Goal: Task Accomplishment & Management: Manage account settings

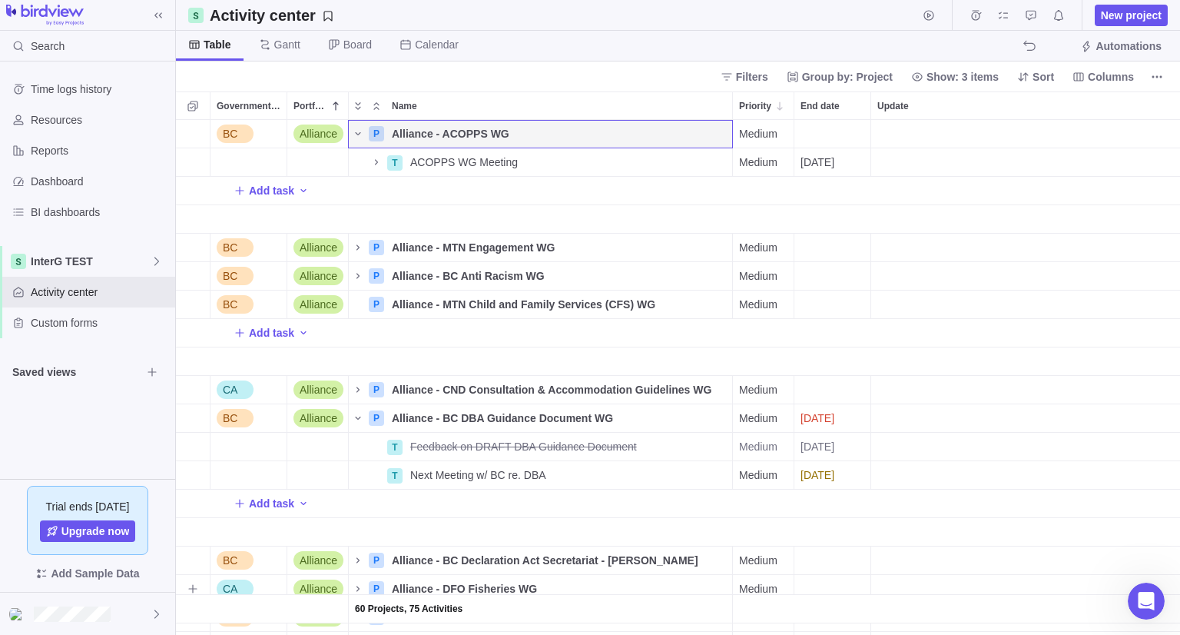
scroll to position [503, 993]
click at [360, 419] on icon "Name" at bounding box center [358, 418] width 12 height 12
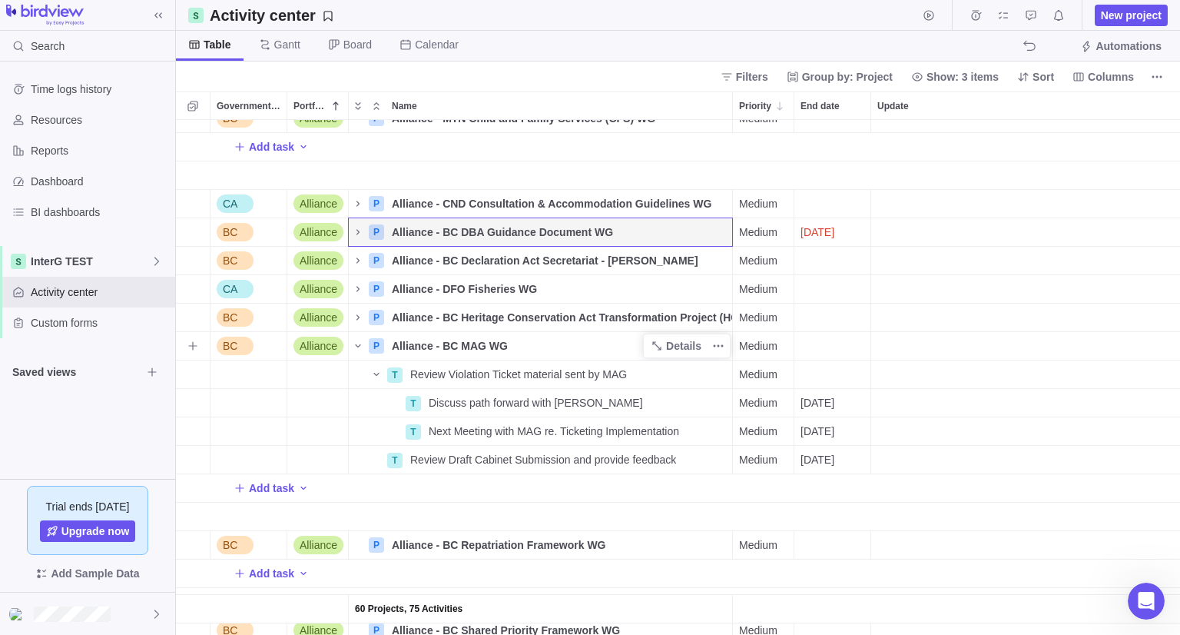
scroll to position [184, 0]
click at [355, 346] on icon "Name" at bounding box center [357, 347] width 5 height 3
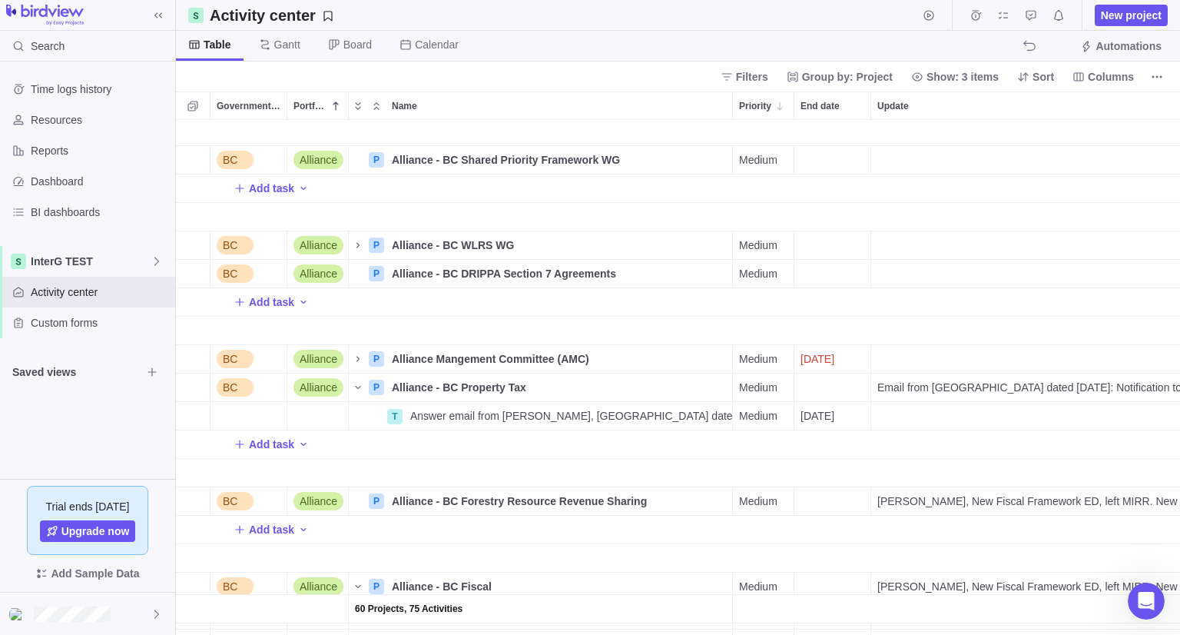
scroll to position [484, 0]
click at [353, 393] on icon "Name" at bounding box center [358, 389] width 12 height 12
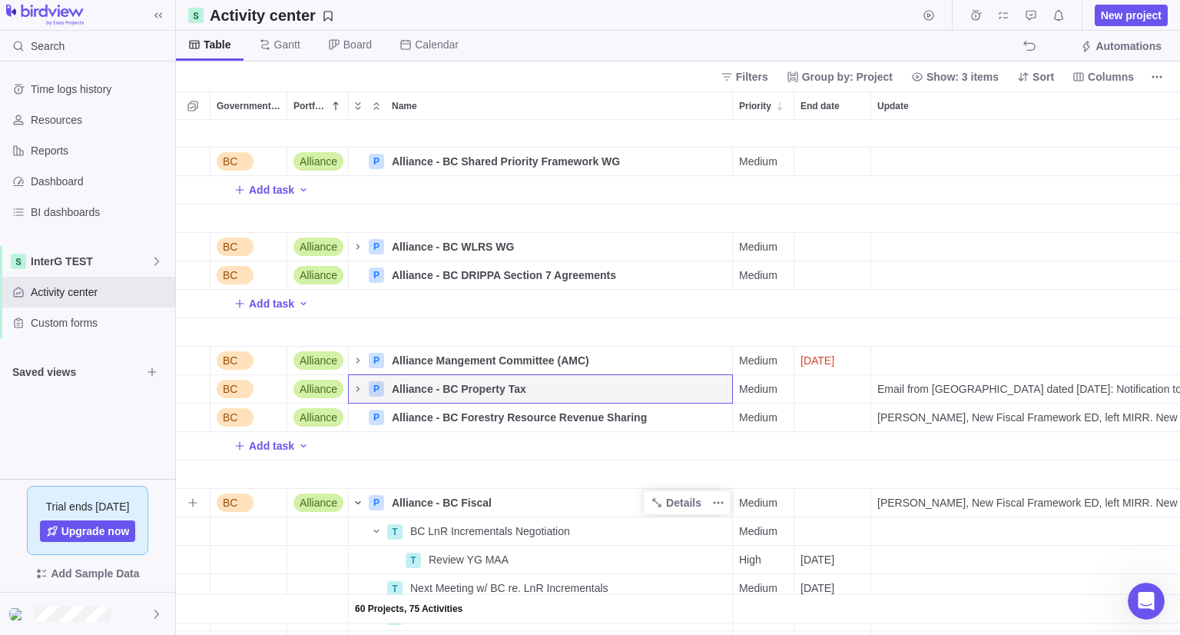
click at [357, 499] on icon "Name" at bounding box center [358, 502] width 12 height 12
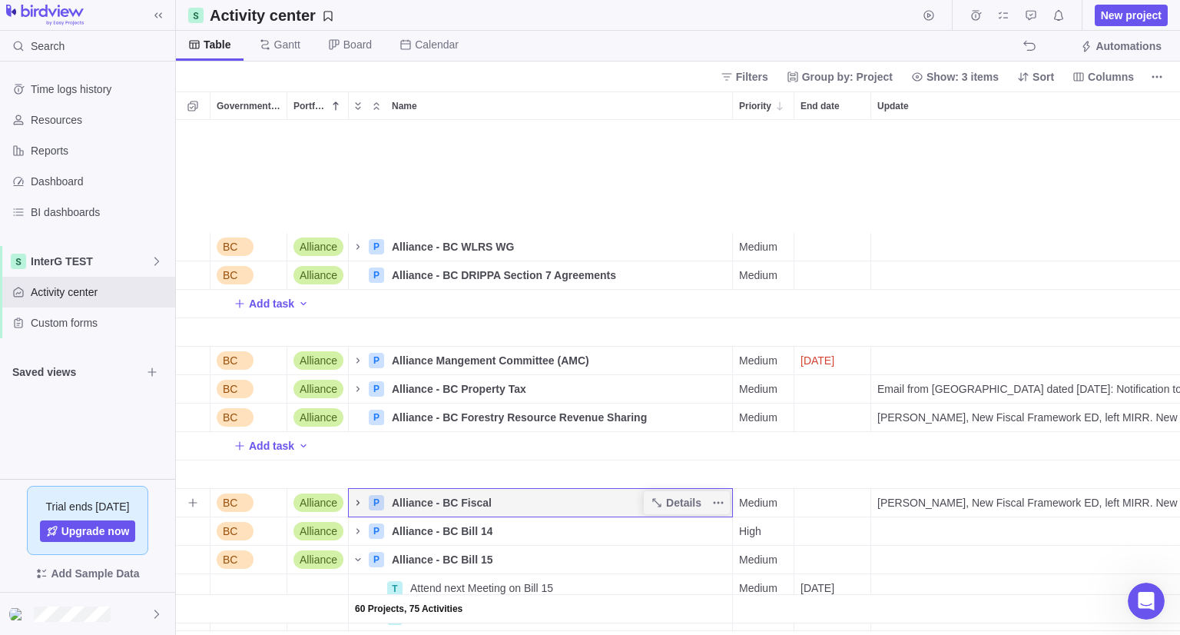
scroll to position [645, 0]
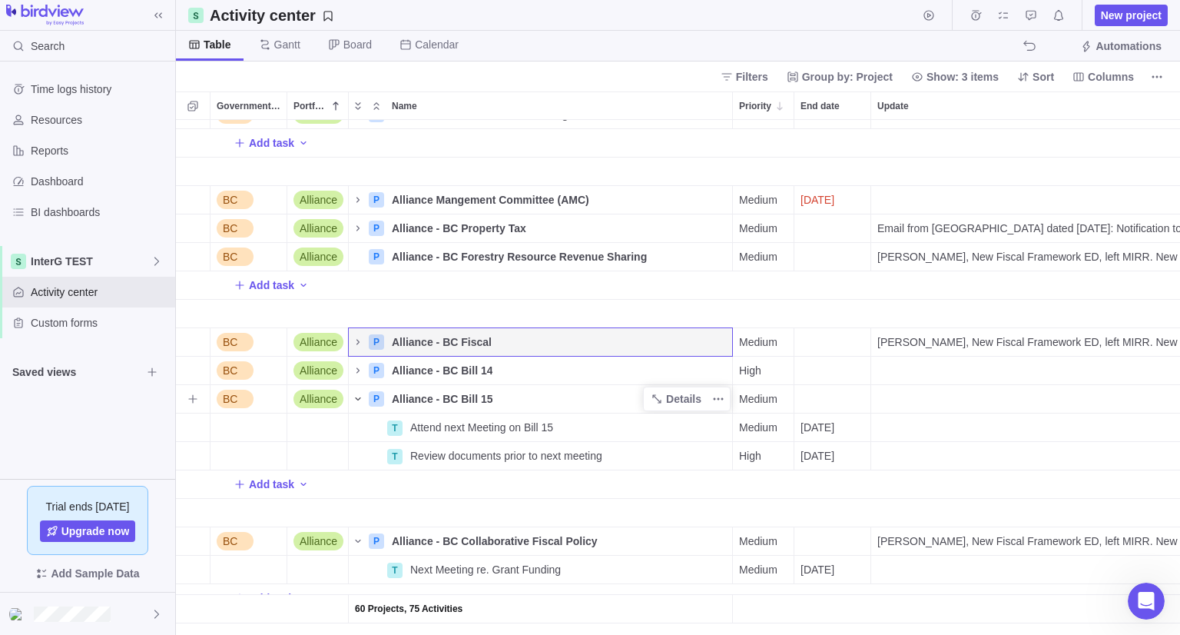
click at [361, 407] on span "Name" at bounding box center [358, 399] width 18 height 22
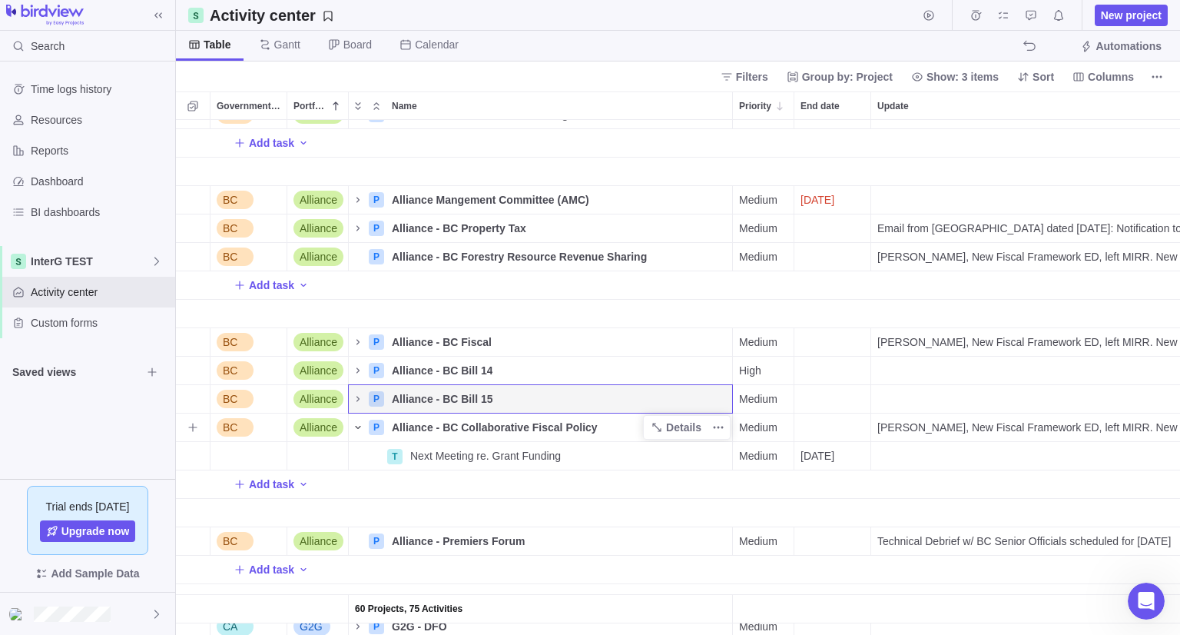
click at [358, 426] on icon "Name" at bounding box center [358, 427] width 12 height 12
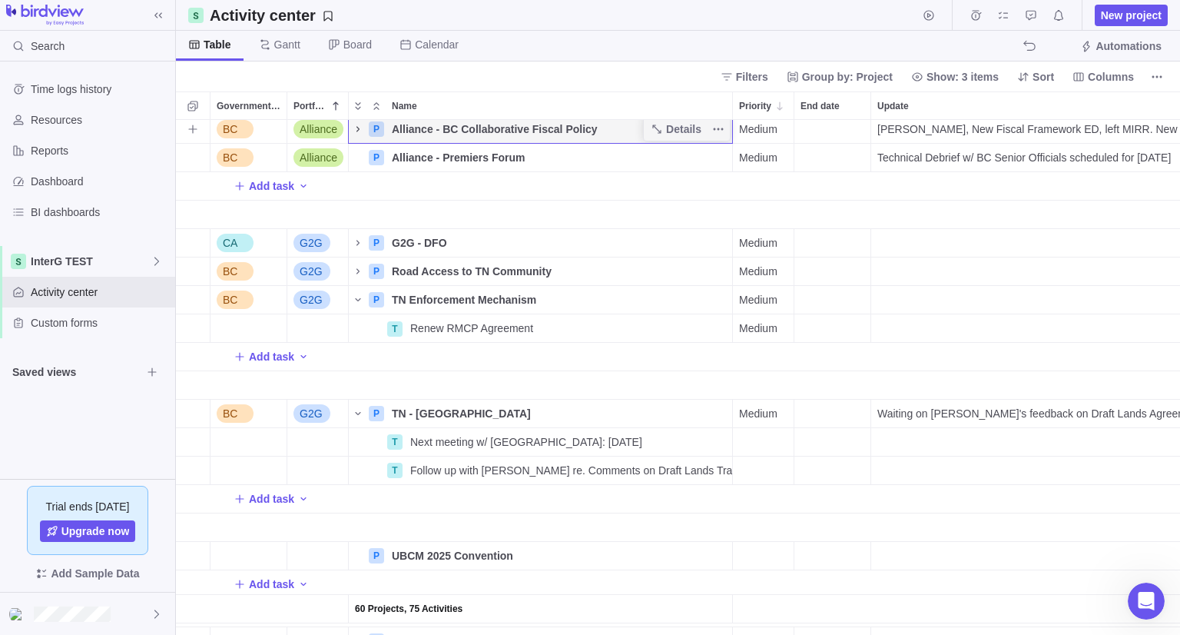
scroll to position [943, 0]
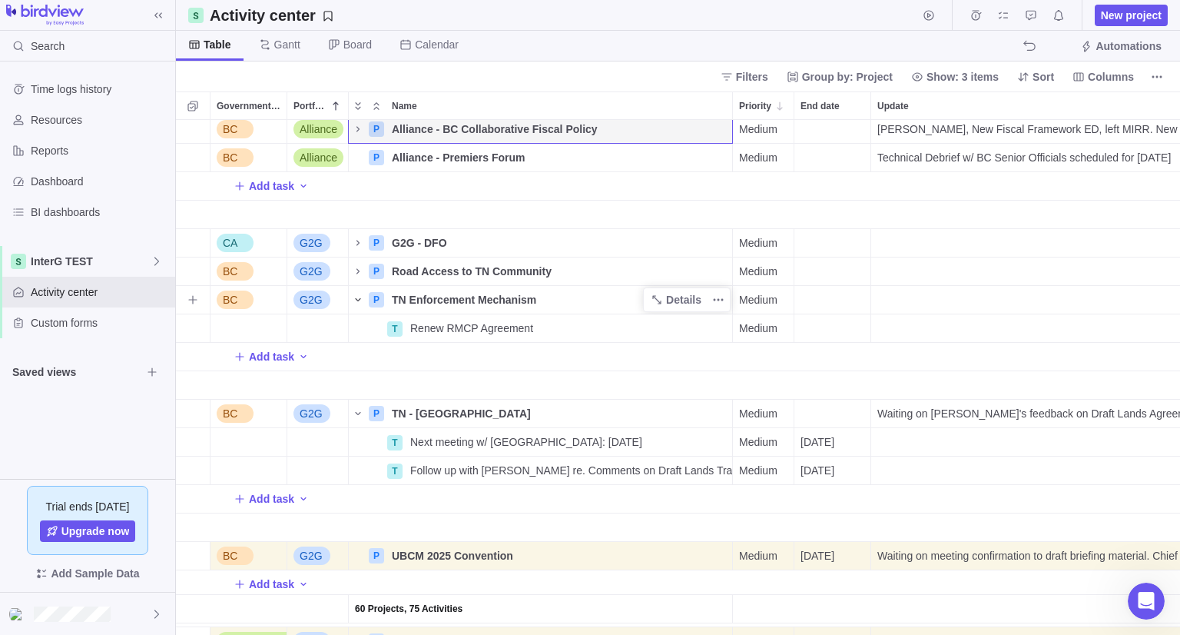
click at [357, 296] on icon "Name" at bounding box center [358, 300] width 12 height 12
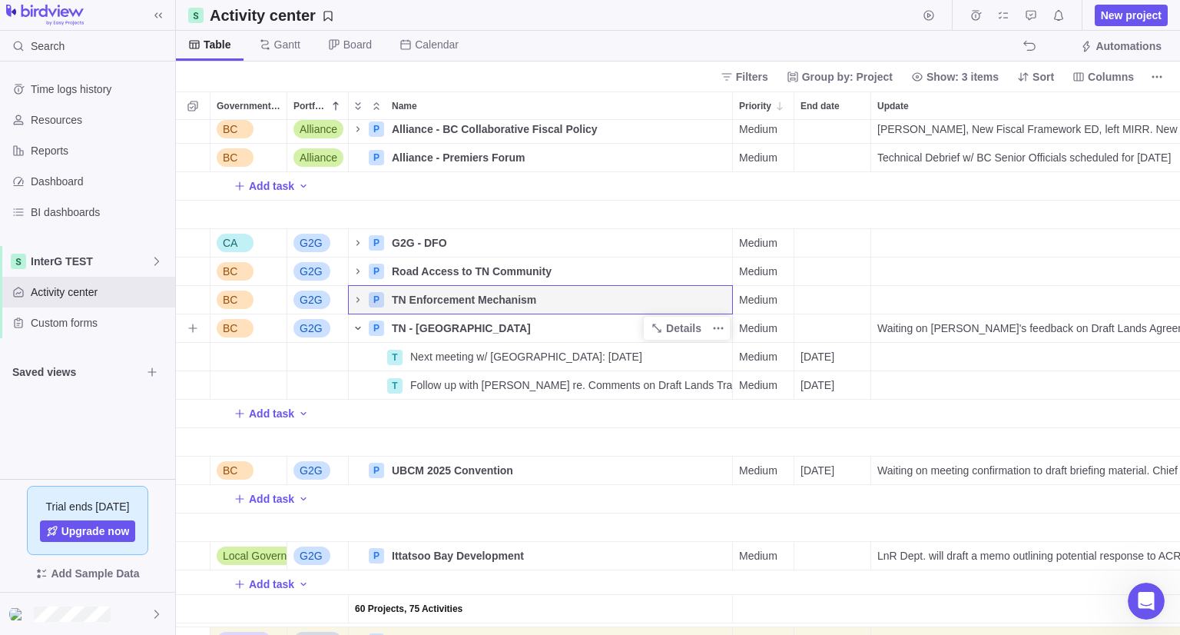
click at [362, 320] on span "Name" at bounding box center [358, 328] width 18 height 22
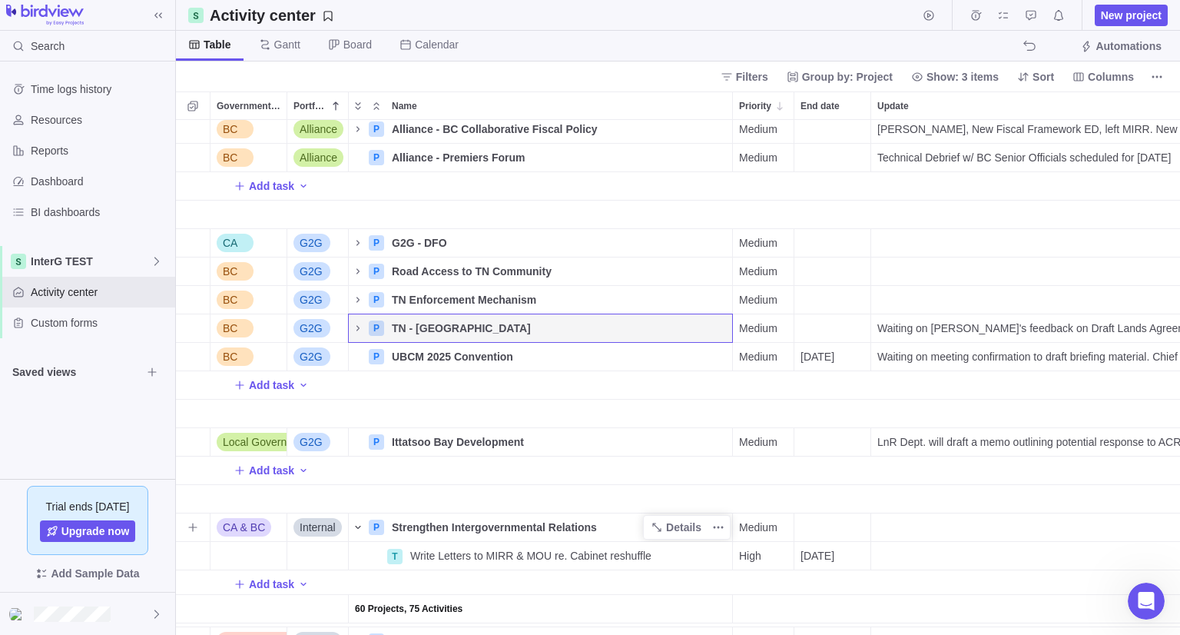
click at [357, 533] on icon "Name" at bounding box center [358, 527] width 12 height 12
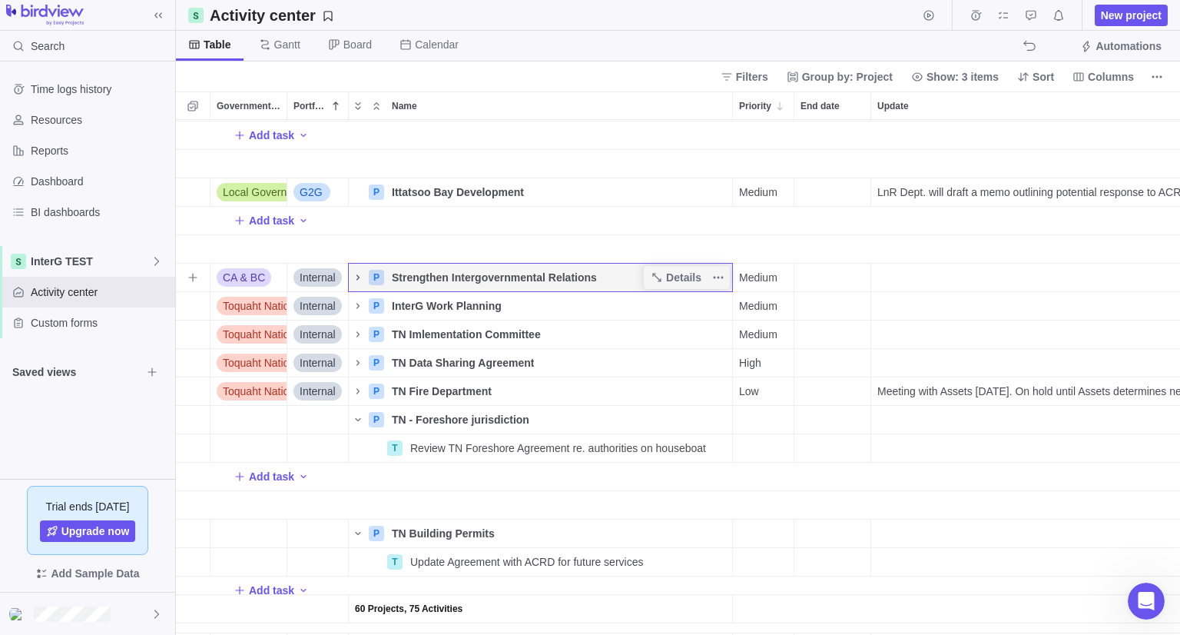
scroll to position [1196, 0]
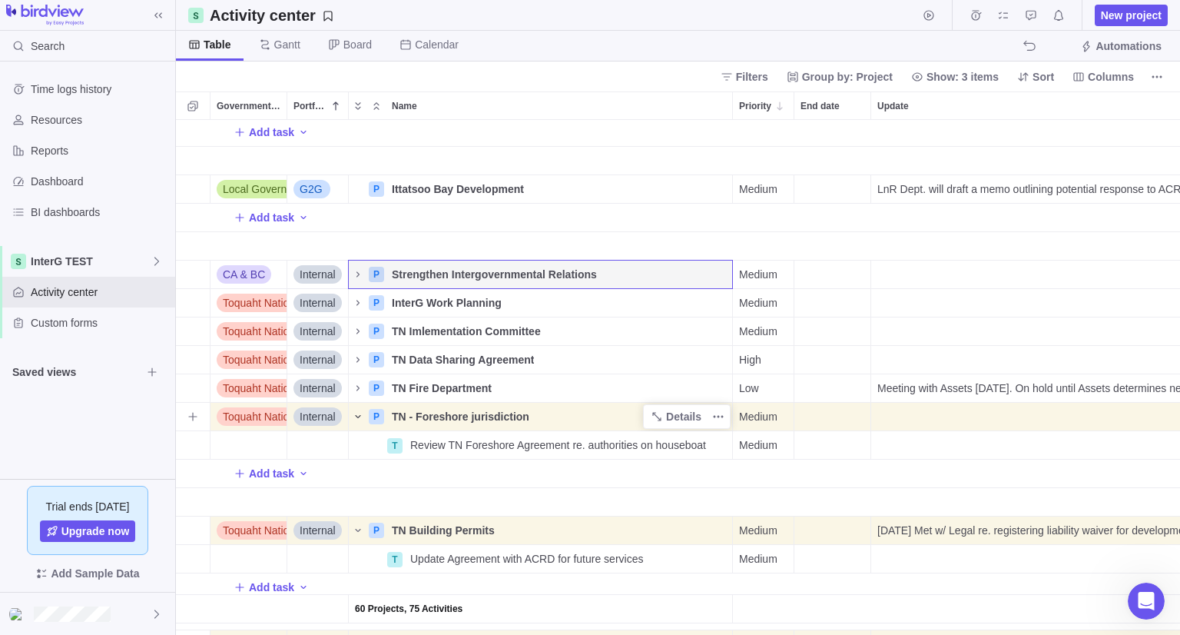
click at [359, 418] on icon "Name" at bounding box center [358, 416] width 12 height 12
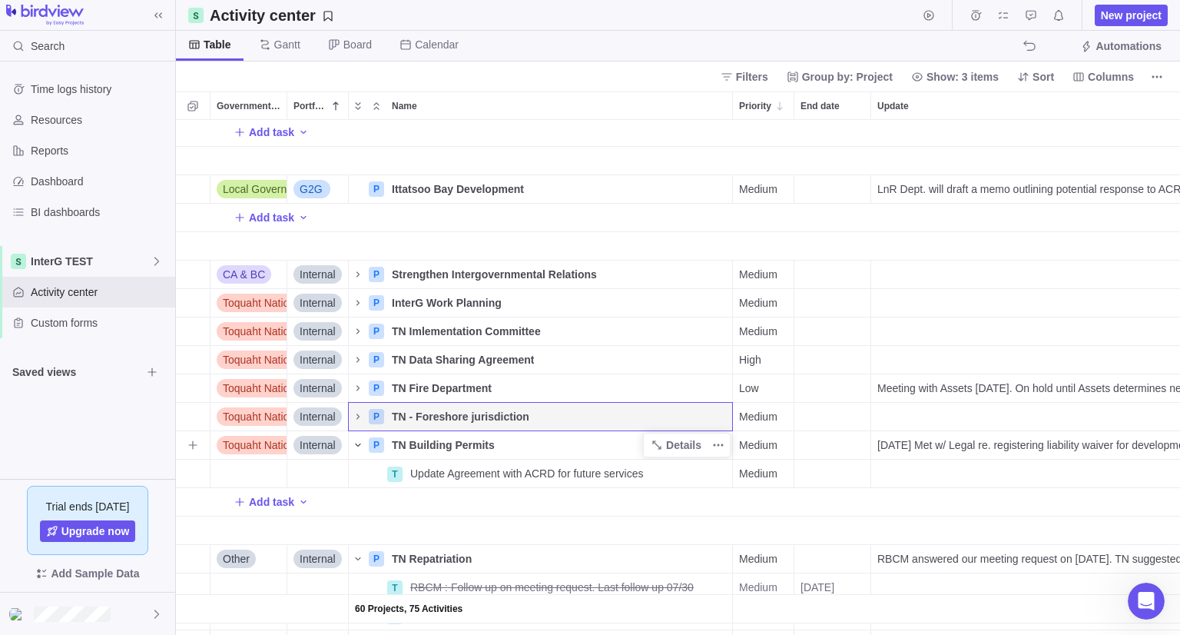
click at [358, 453] on span "Name" at bounding box center [358, 445] width 18 height 22
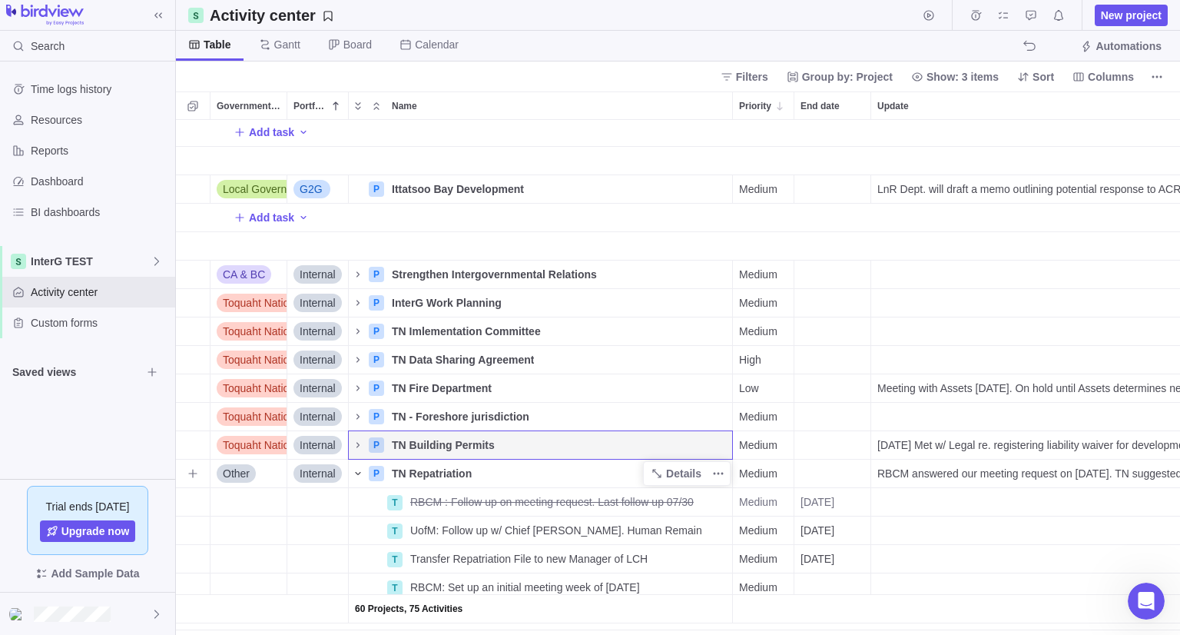
click at [360, 477] on icon "Name" at bounding box center [358, 473] width 12 height 12
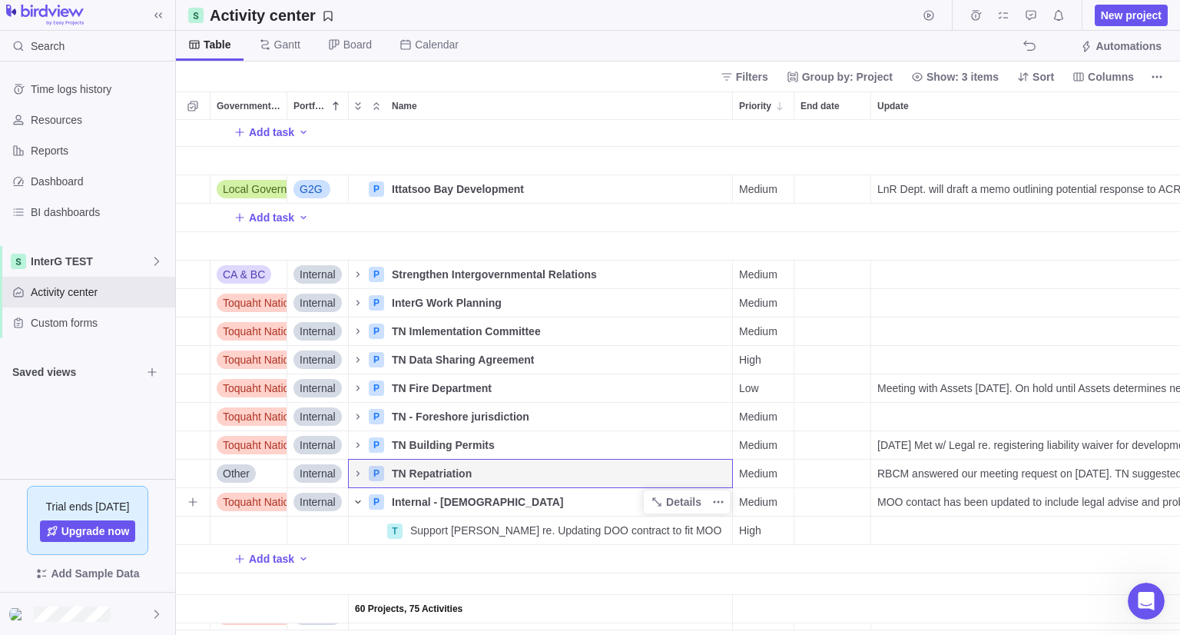
click at [360, 501] on icon "Name" at bounding box center [358, 502] width 12 height 12
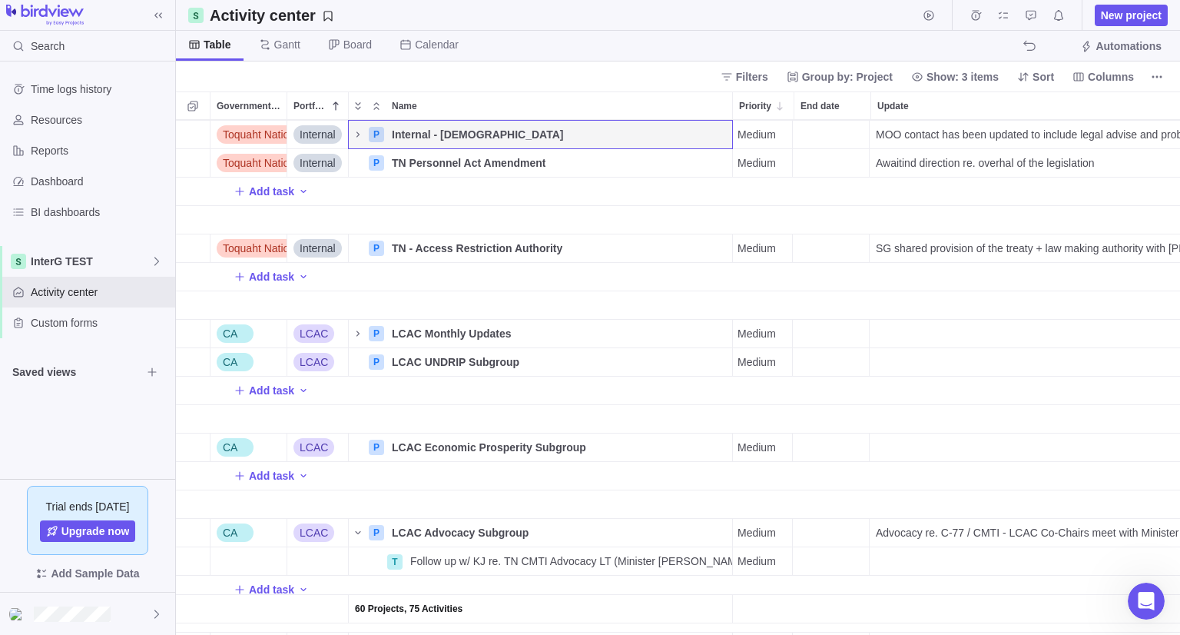
scroll to position [0, 2]
